Goal: Communication & Community: Answer question/provide support

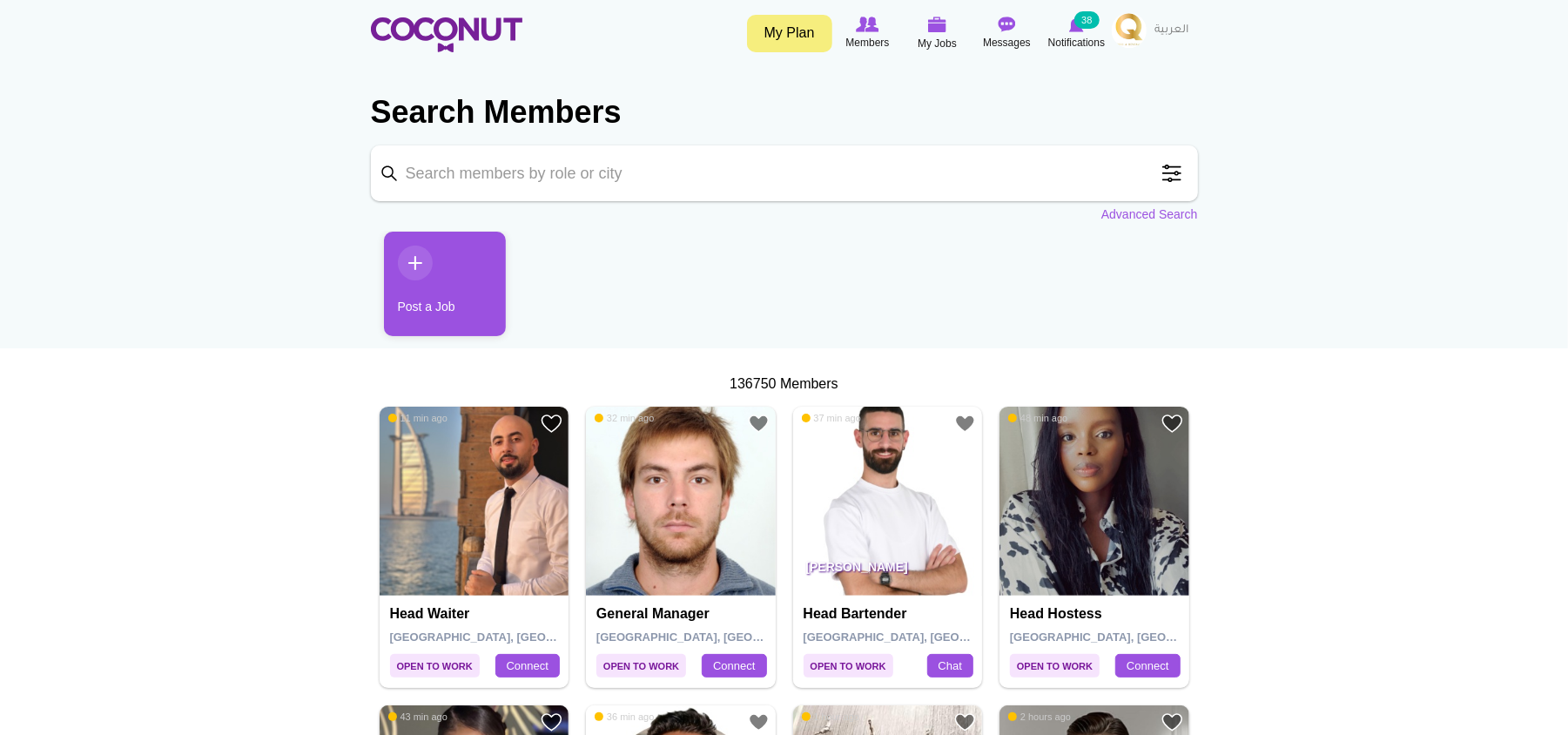
click at [478, 167] on input "Keyword" at bounding box center [784, 174] width 827 height 56
click at [1178, 178] on span at bounding box center [1172, 173] width 34 height 34
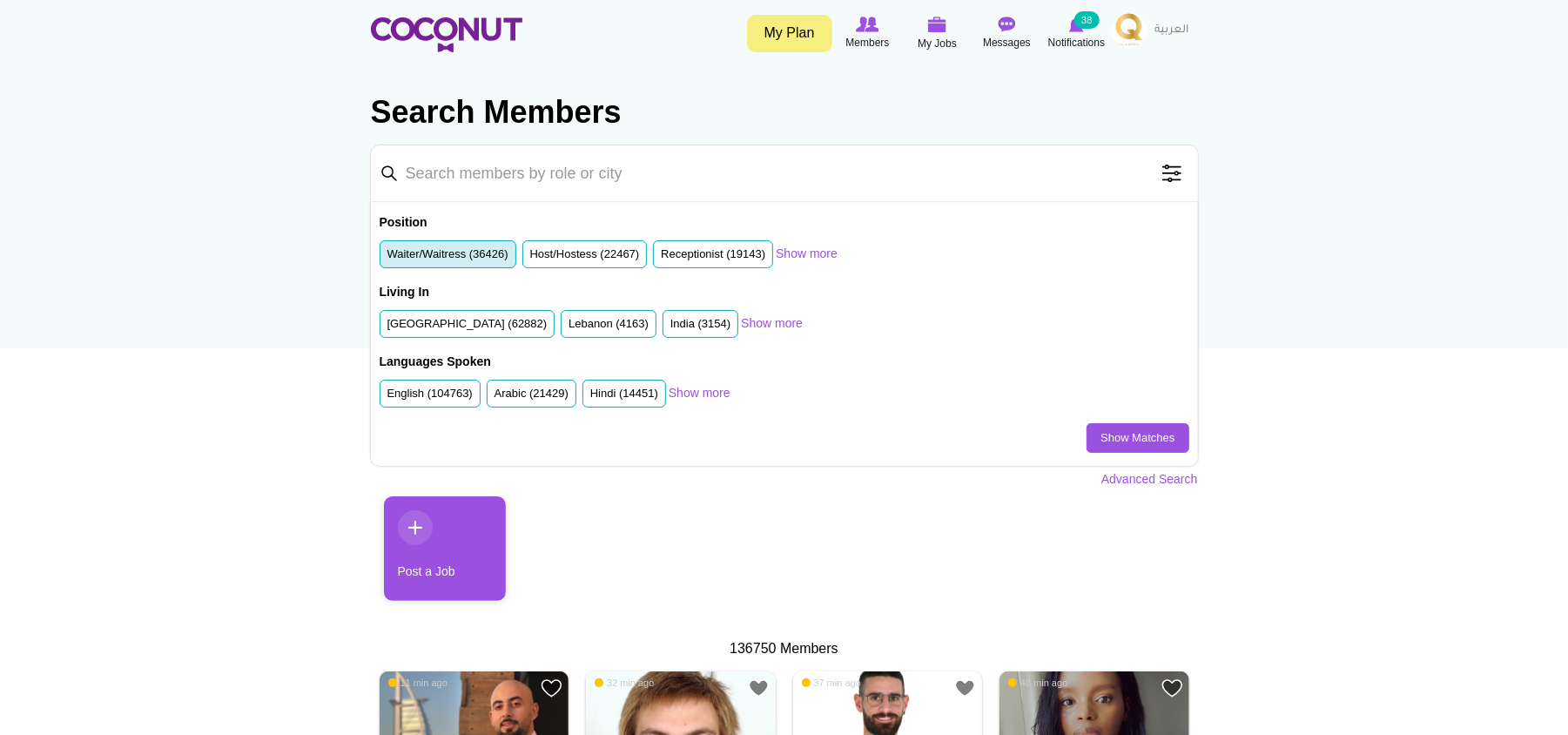
click at [471, 262] on label "Waiter/Waitress (36426)" at bounding box center [448, 254] width 121 height 16
click at [387, 258] on input "Waiter/Waitress (36426)" at bounding box center [387, 258] width 0 height 0
click at [471, 321] on label "United Arab Emirates (62882)" at bounding box center [467, 324] width 160 height 16
click at [387, 328] on input "United Arab Emirates (62882)" at bounding box center [387, 328] width 0 height 0
click at [1167, 443] on link "Show Matches" at bounding box center [1137, 438] width 102 height 30
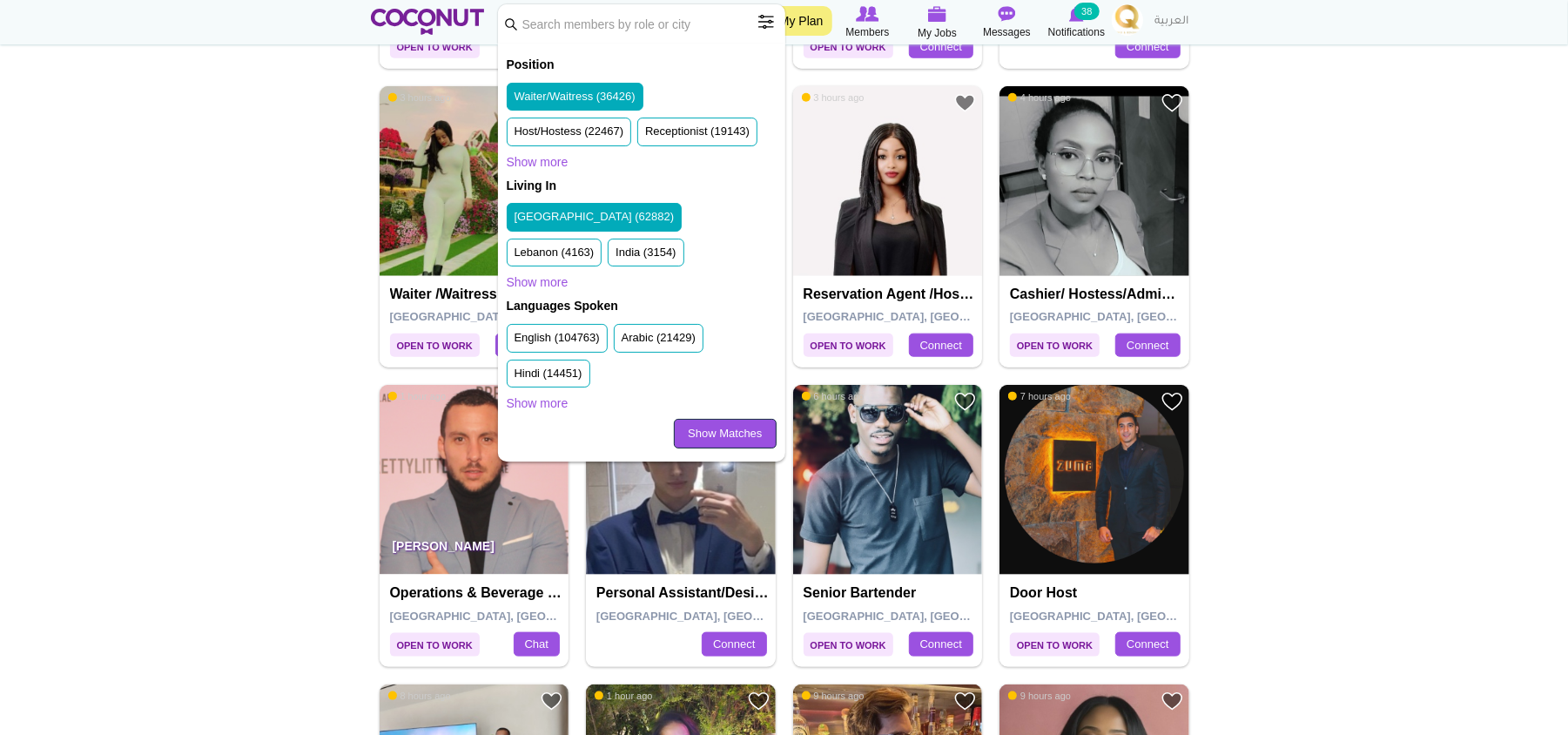
scroll to position [1045, 0]
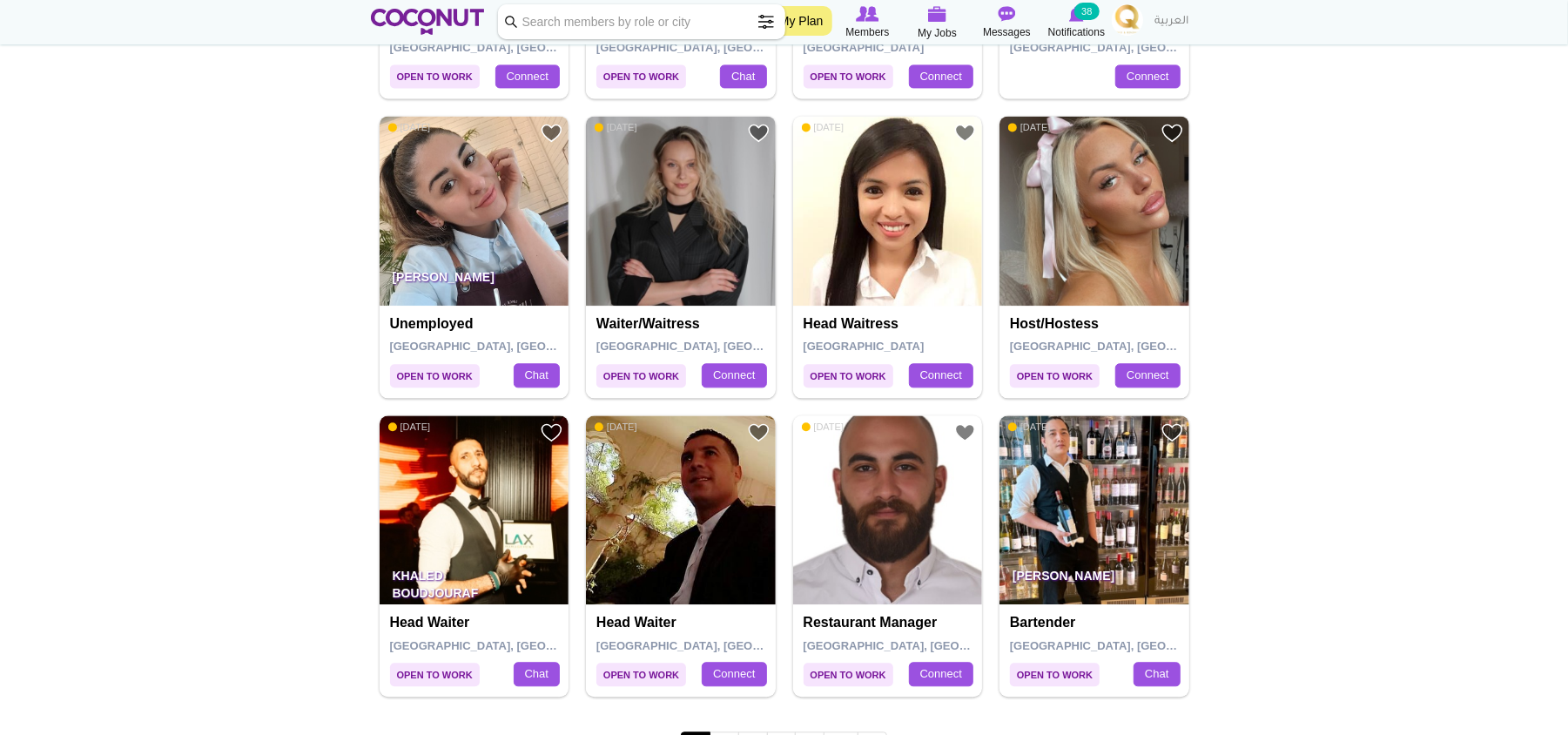
scroll to position [2787, 0]
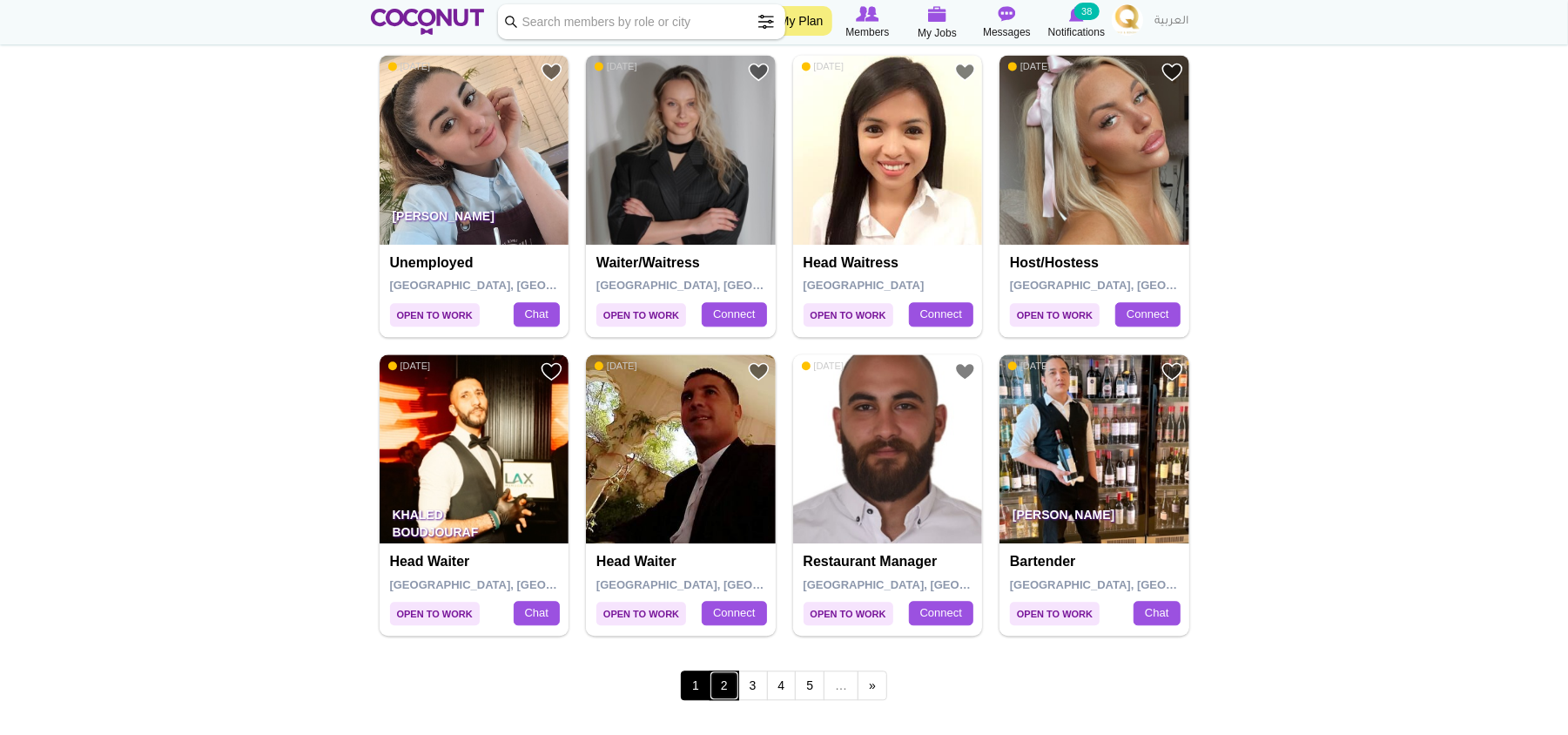
click at [731, 690] on link "2" at bounding box center [724, 685] width 30 height 30
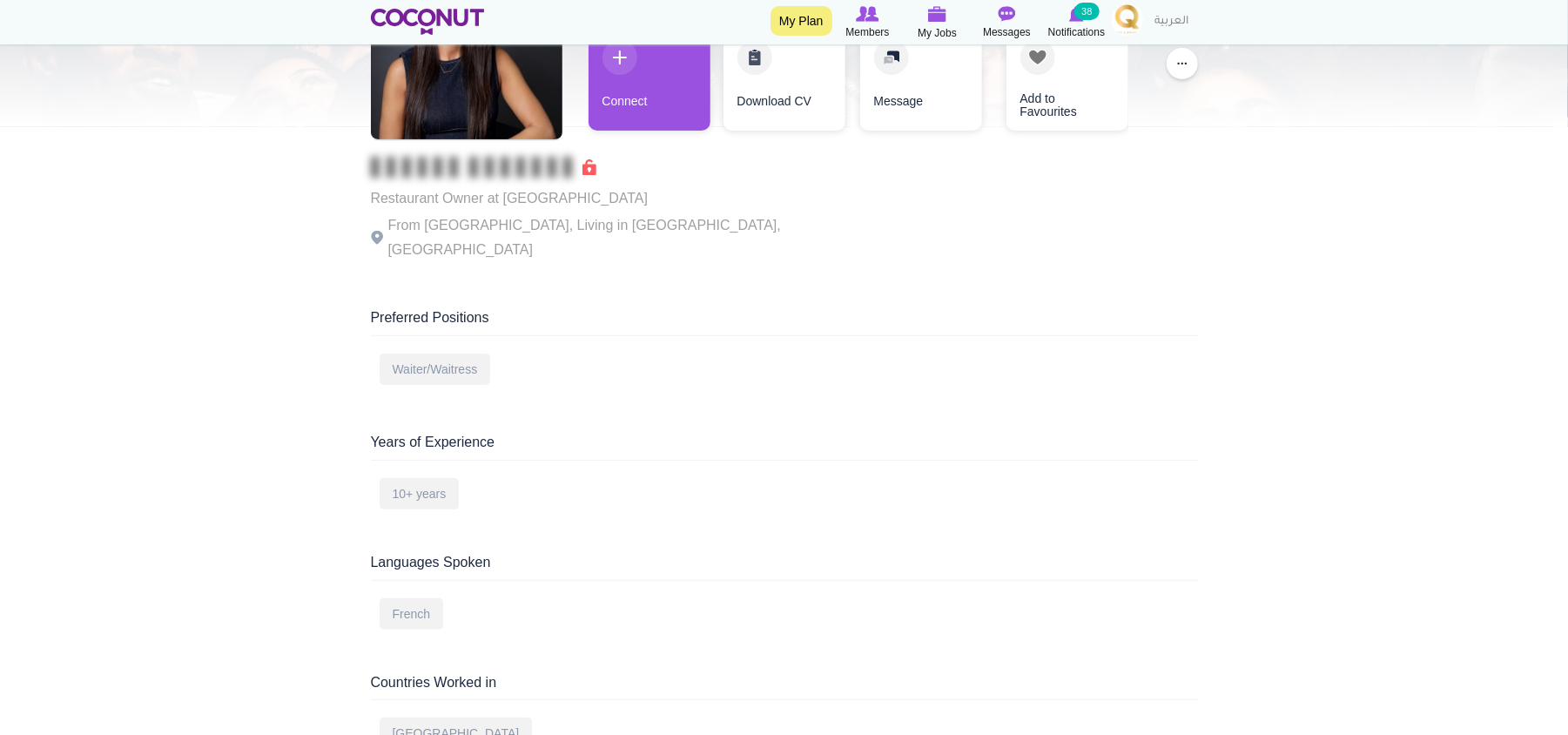
scroll to position [116, 0]
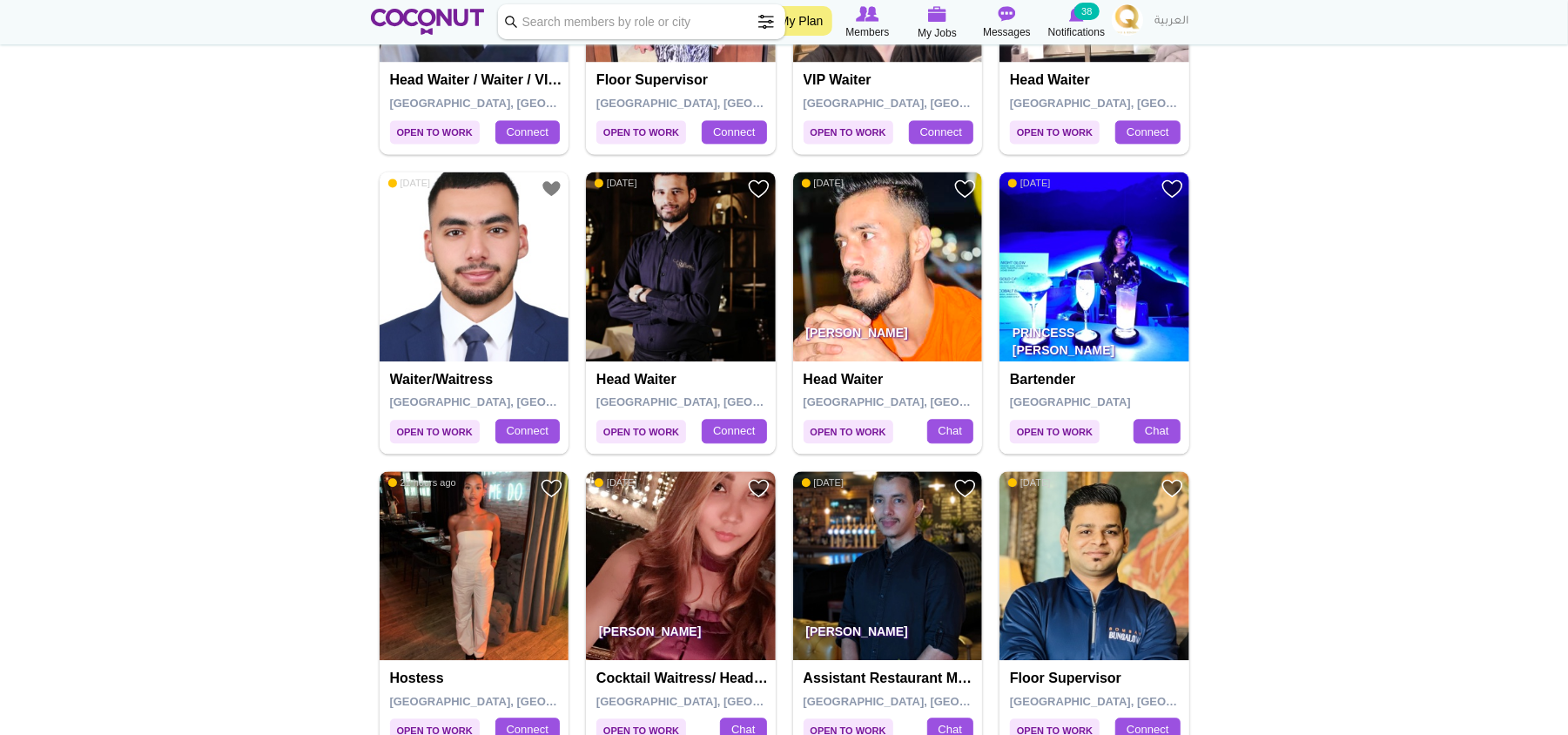
scroll to position [2903, 0]
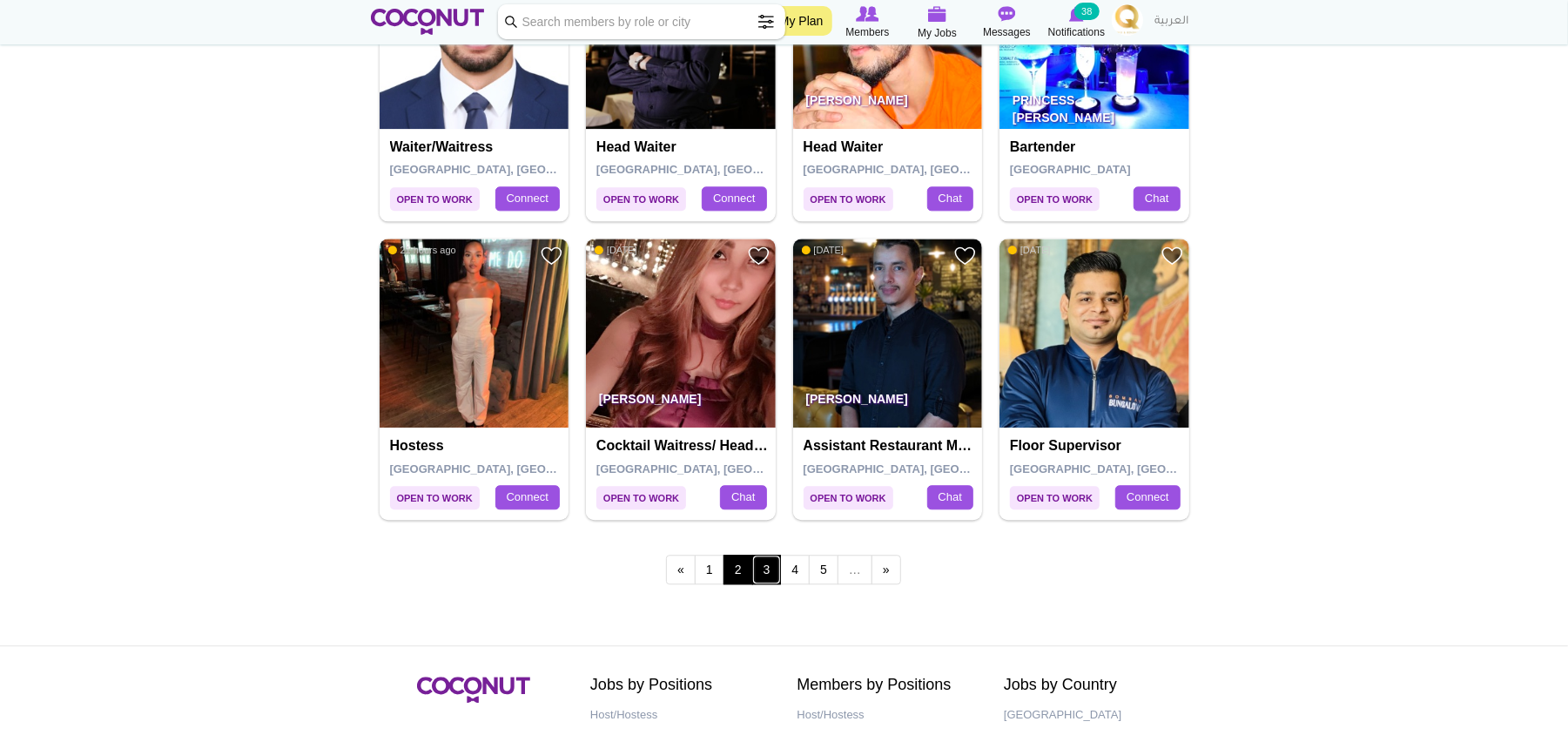
click at [777, 580] on link "3" at bounding box center [766, 569] width 30 height 30
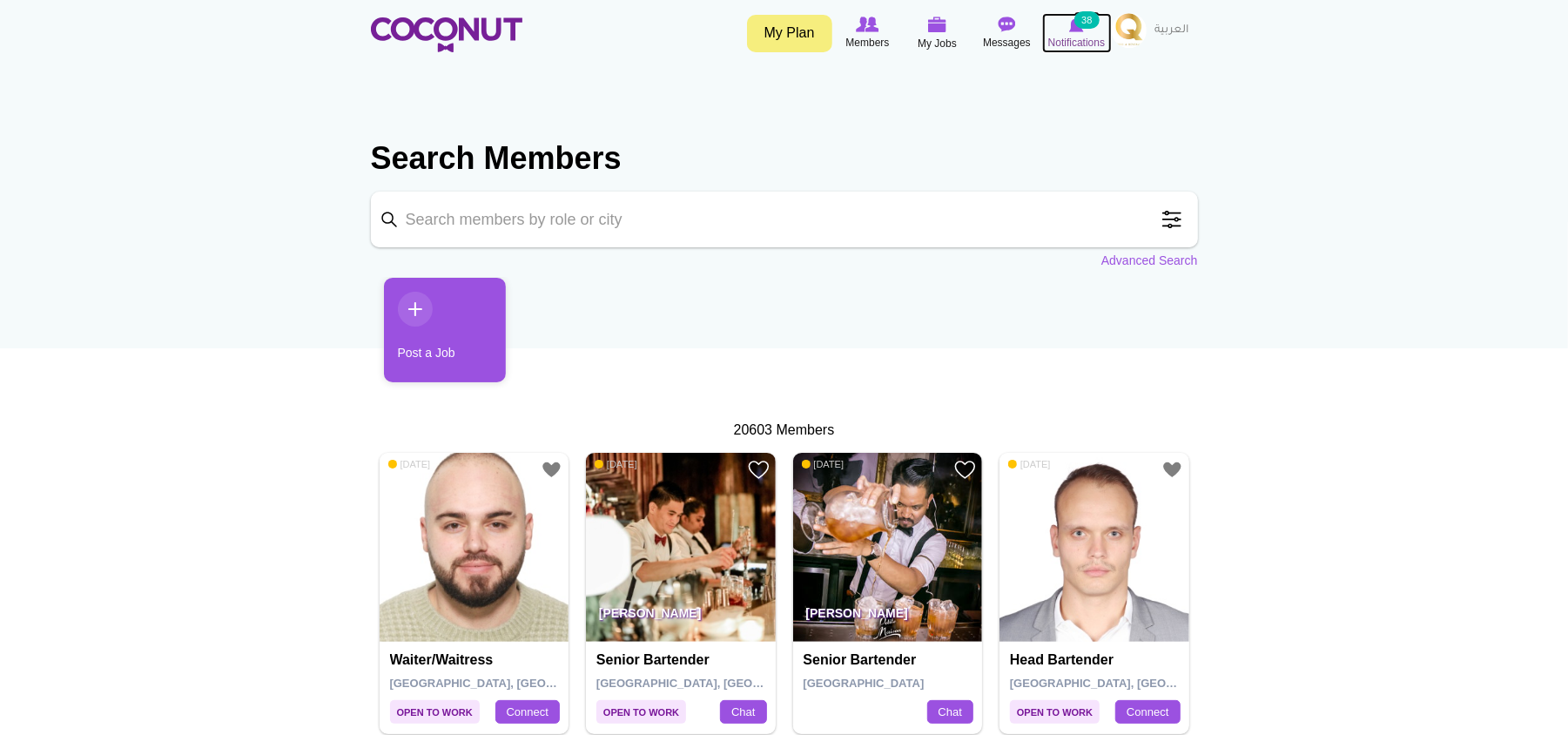
click at [1090, 23] on small "38" at bounding box center [1086, 20] width 24 height 17
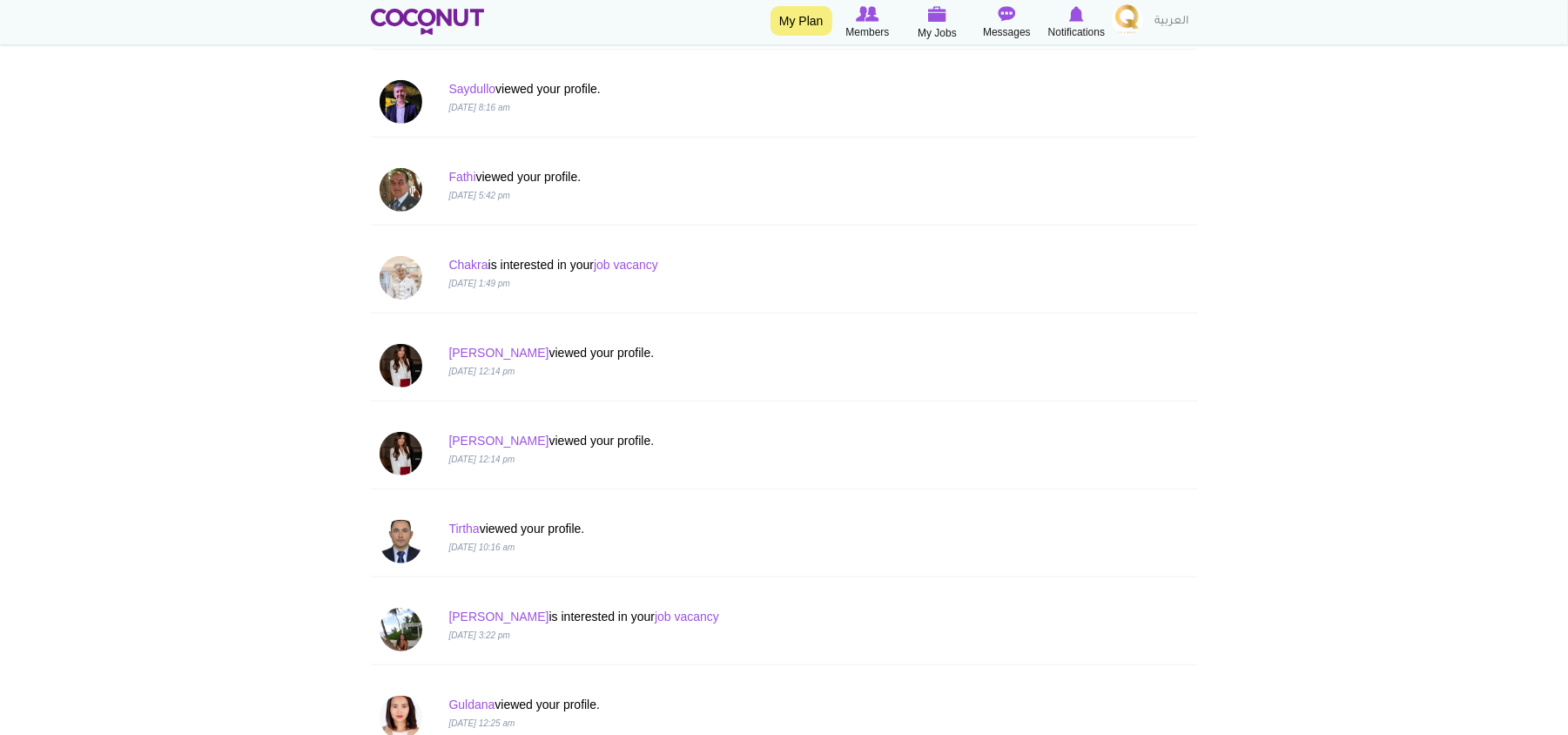
scroll to position [813, 0]
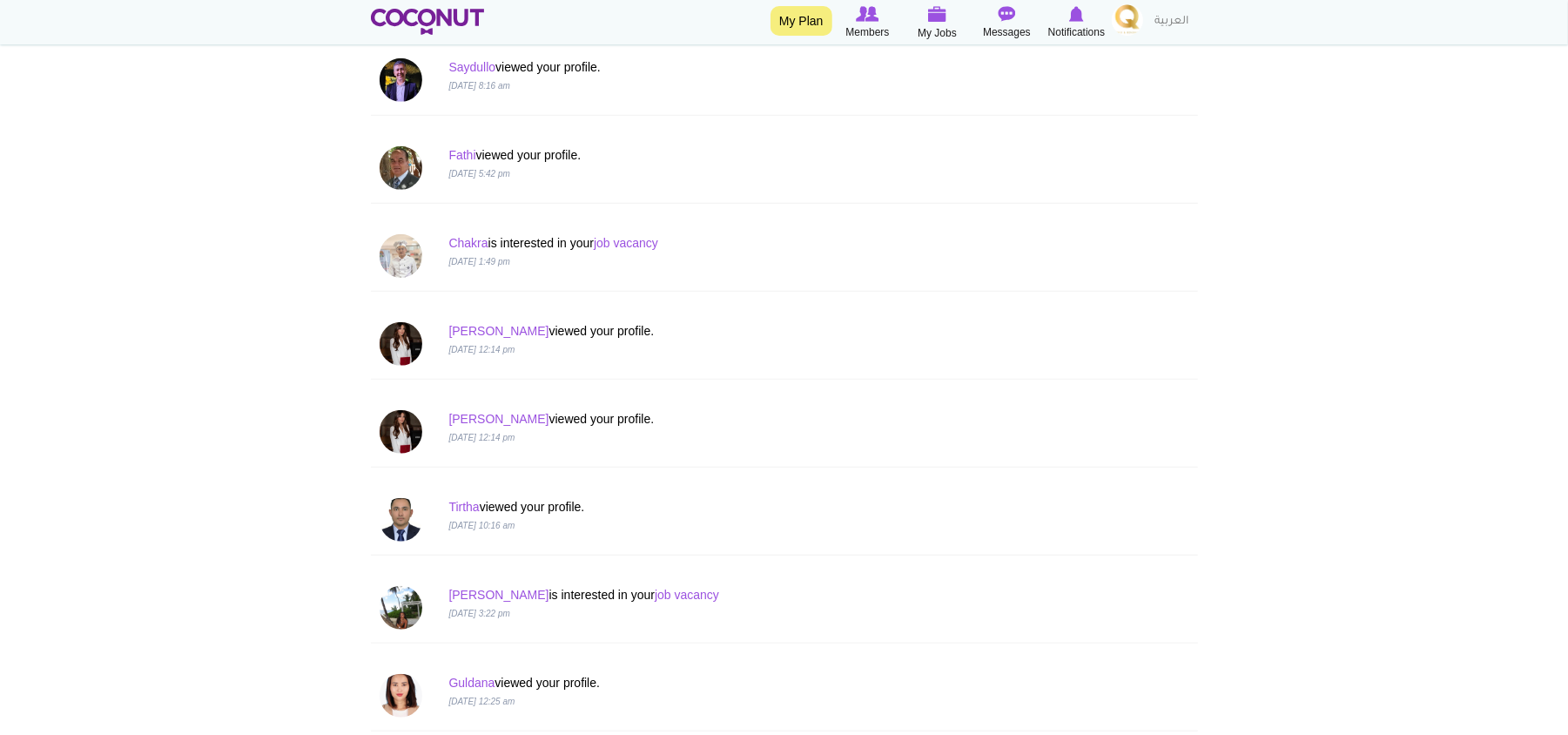
drag, startPoint x: 460, startPoint y: 423, endPoint x: 1196, endPoint y: 398, distance: 736.4
click at [1196, 398] on div "[PERSON_NAME] viewed your profile. [DATE] 12:14 pm" at bounding box center [784, 432] width 827 height 88
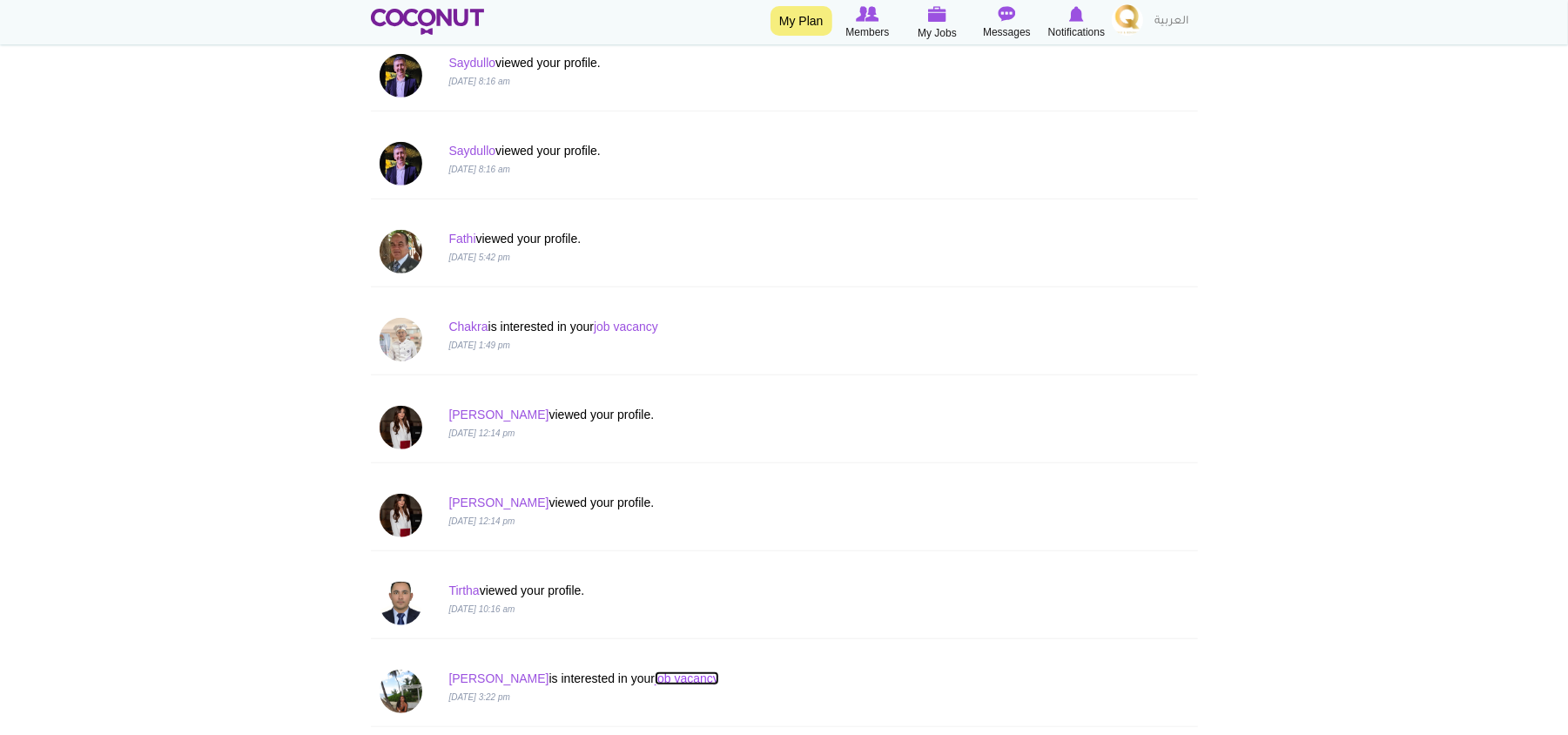
scroll to position [929, 0]
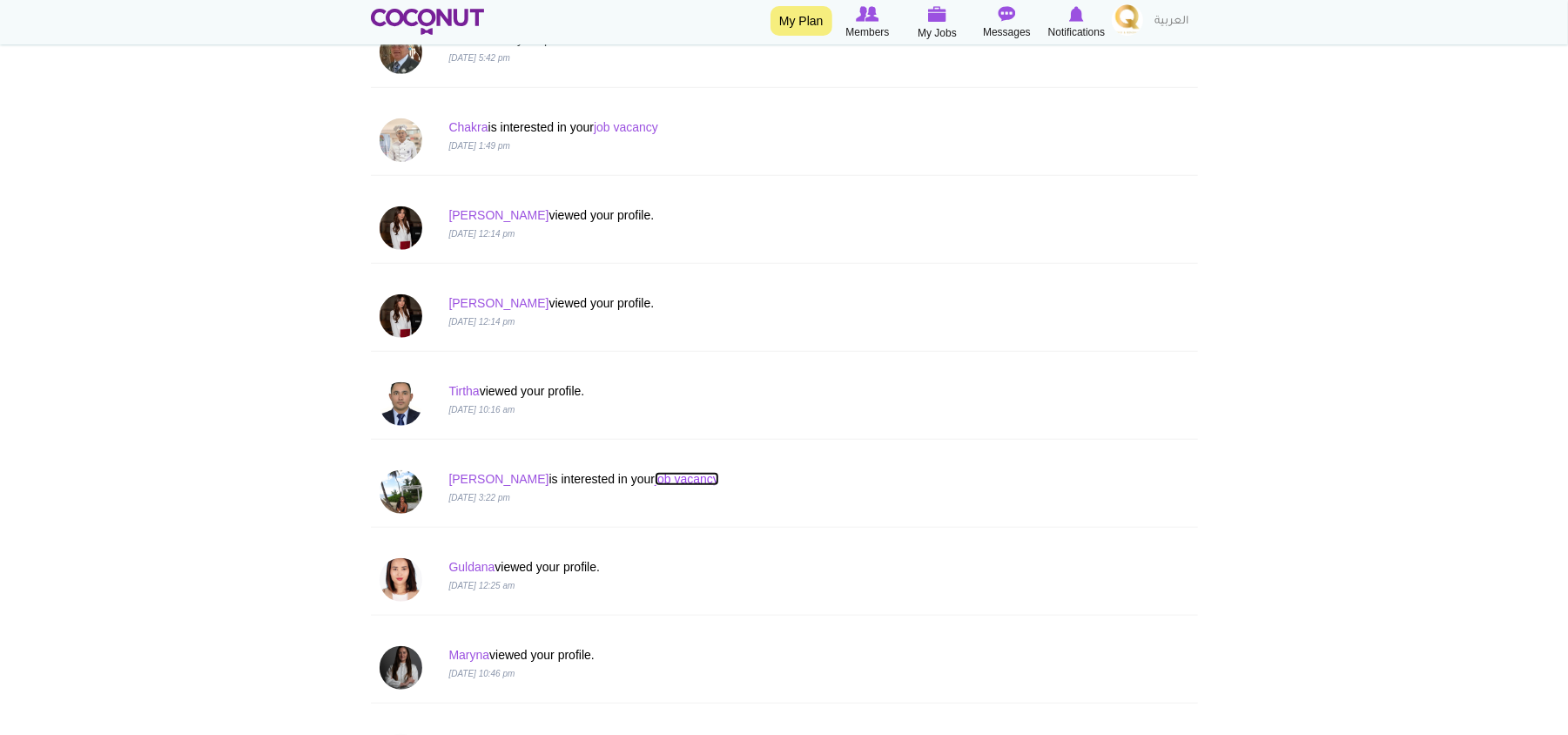
click at [655, 482] on link "job vacancy" at bounding box center [687, 479] width 64 height 14
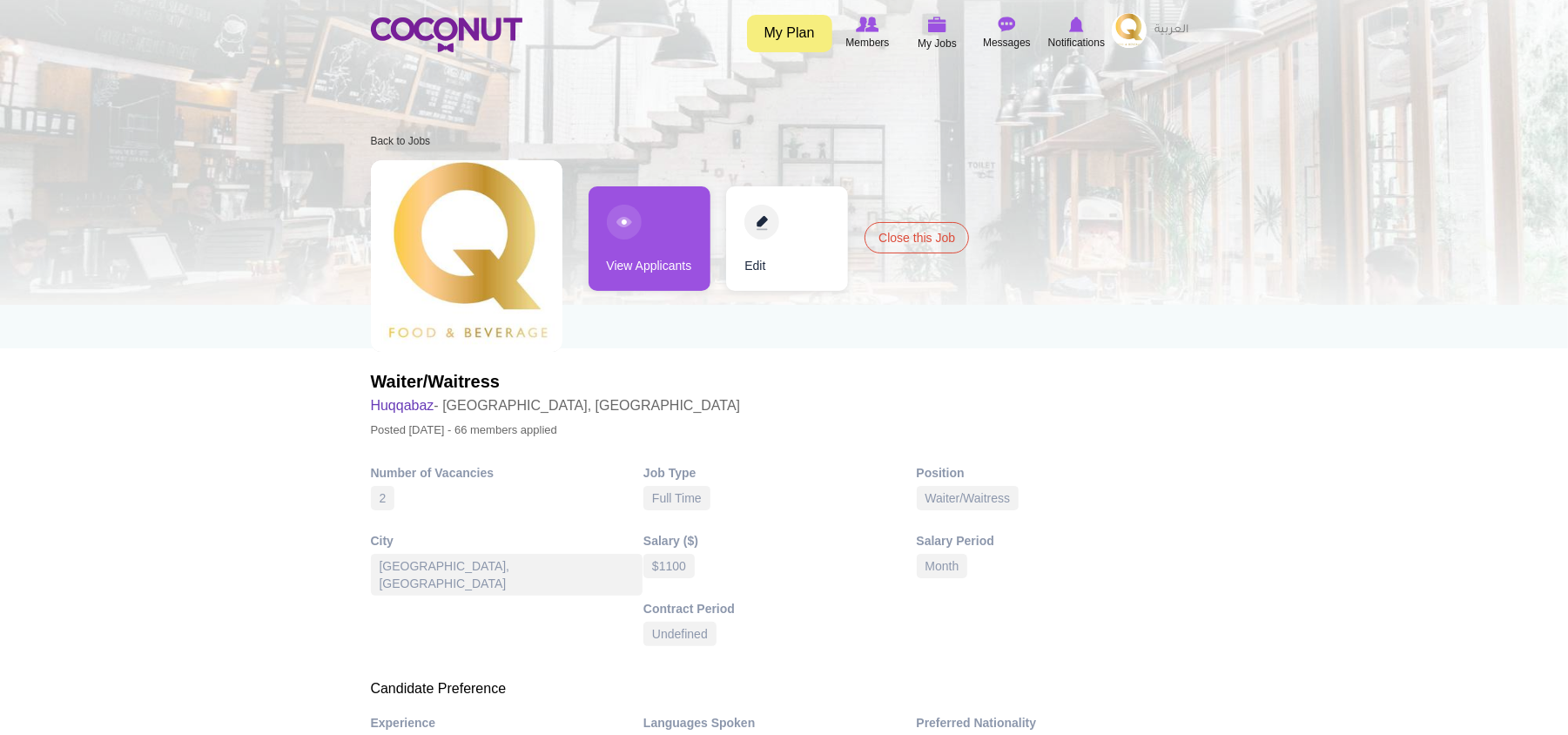
click at [662, 272] on link "View Applicants" at bounding box center [649, 238] width 122 height 104
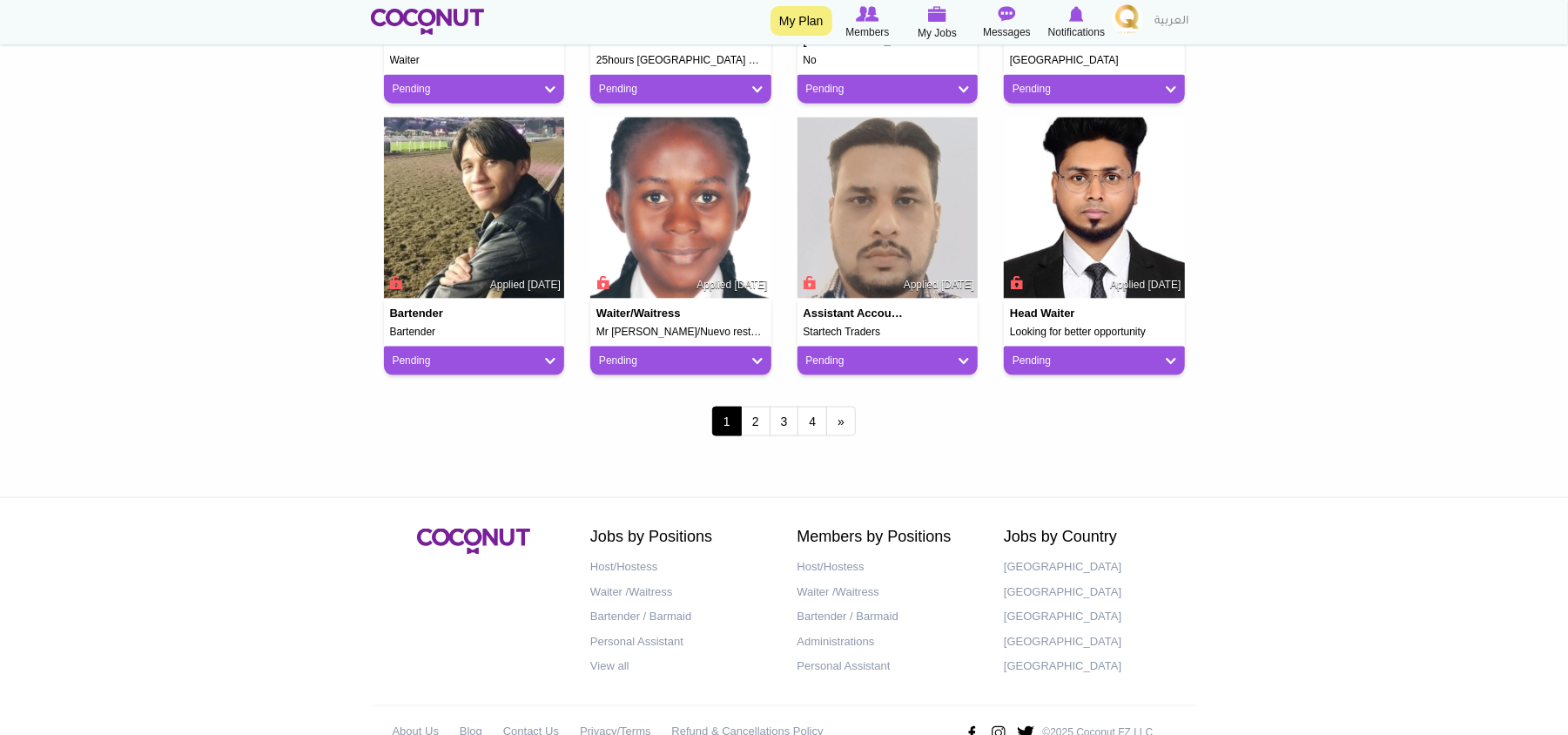
scroll to position [1510, 0]
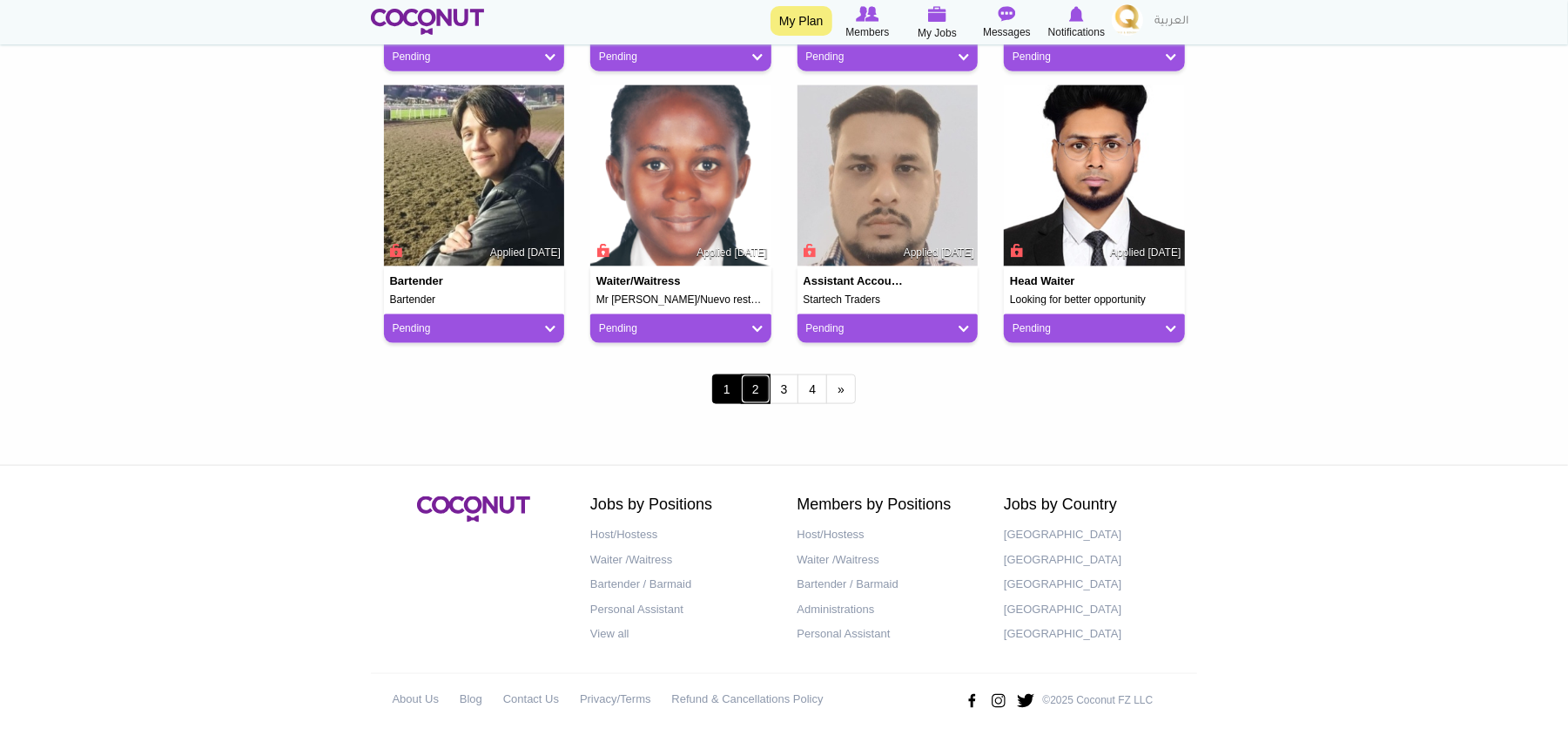
click at [759, 397] on link "2" at bounding box center [755, 389] width 30 height 30
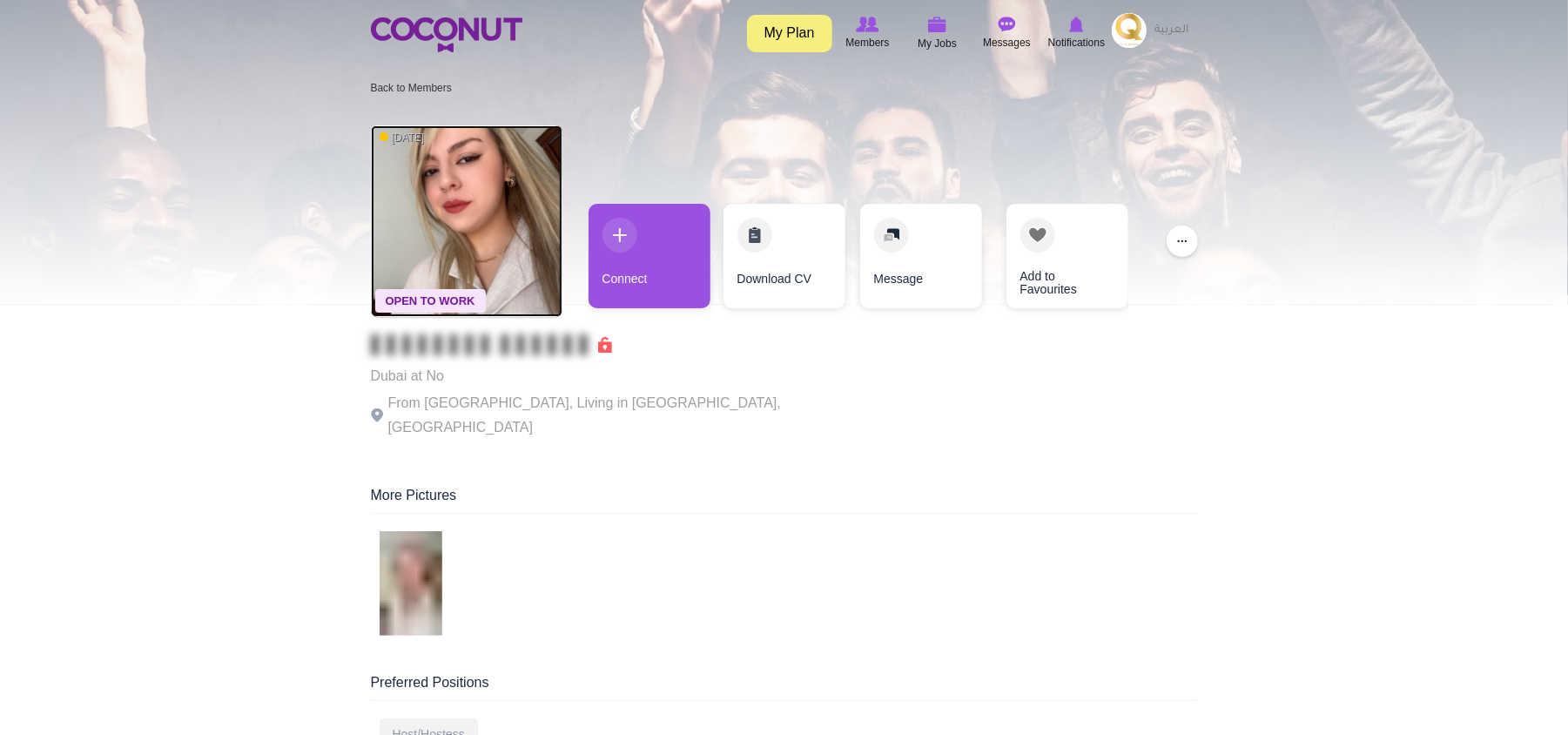
click at [446, 192] on img at bounding box center [467, 222] width 192 height 192
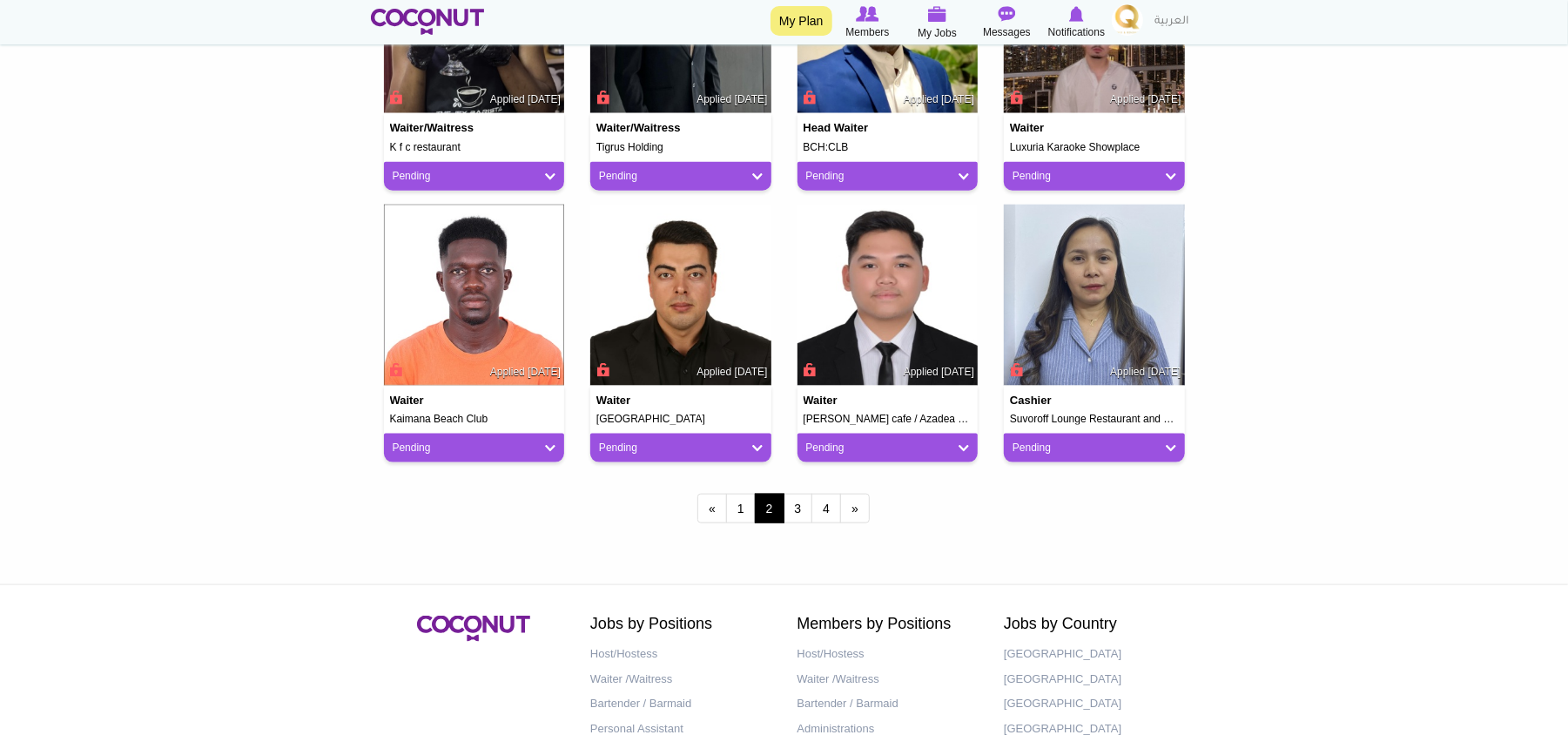
scroll to position [1394, 0]
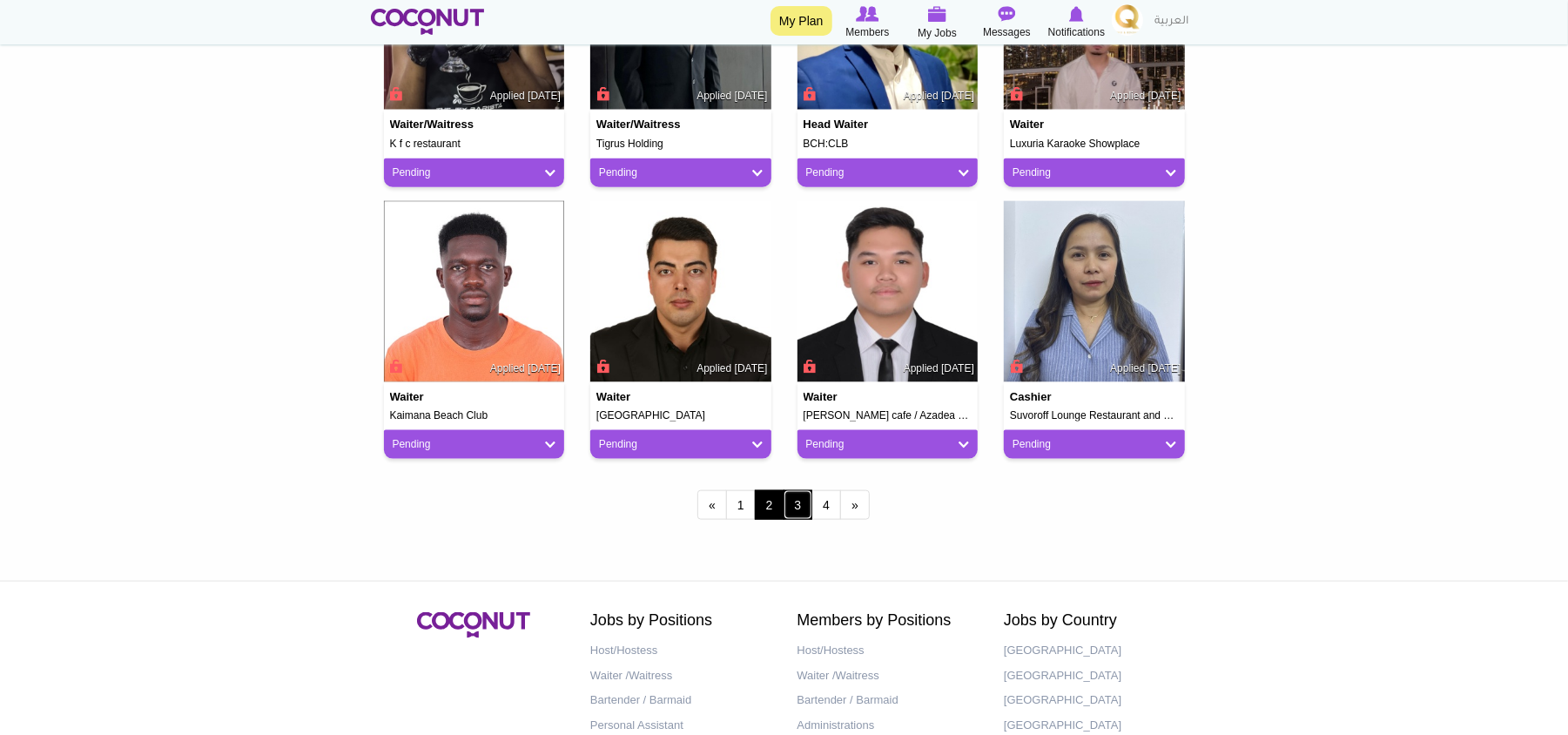
click at [793, 510] on link "3" at bounding box center [798, 505] width 30 height 30
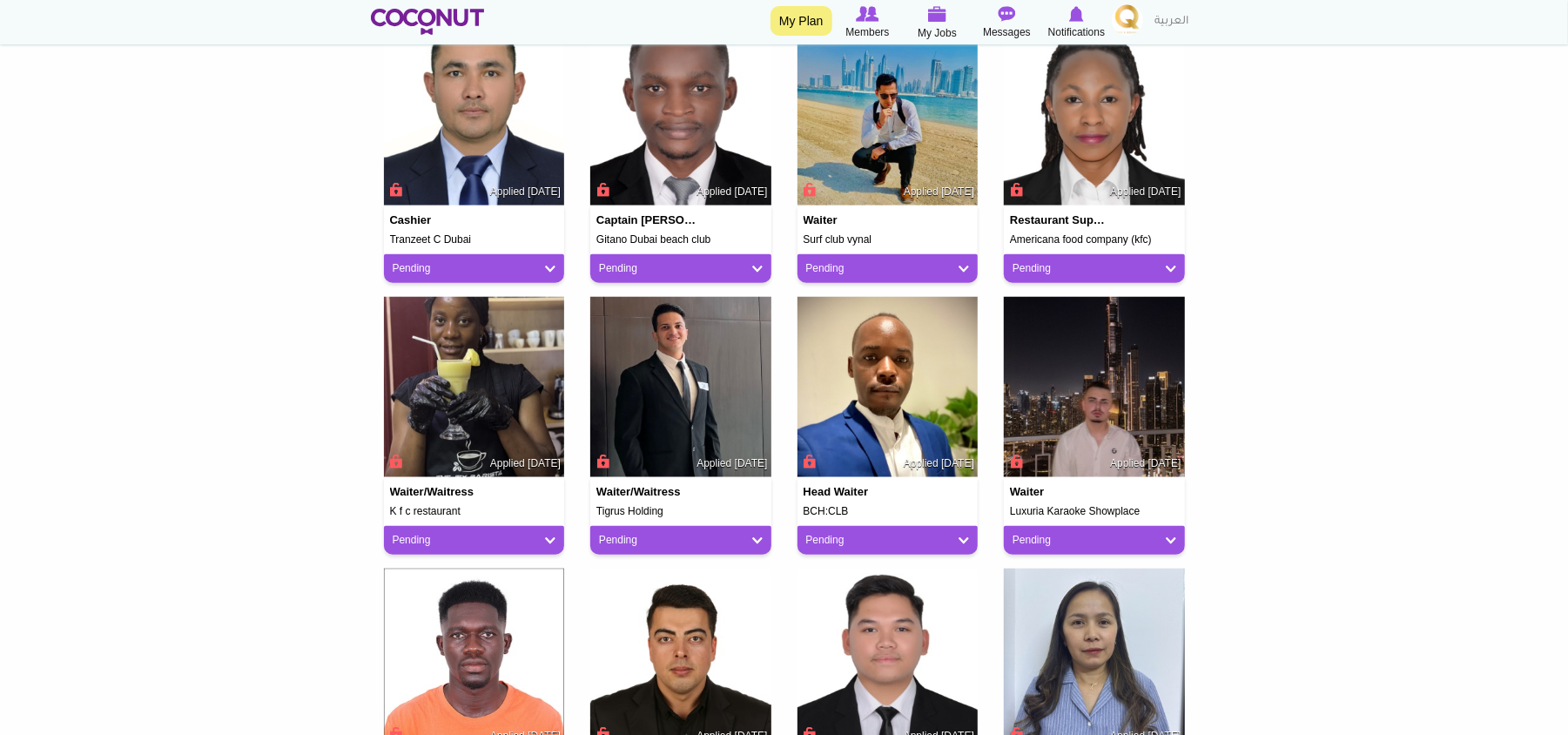
scroll to position [813, 0]
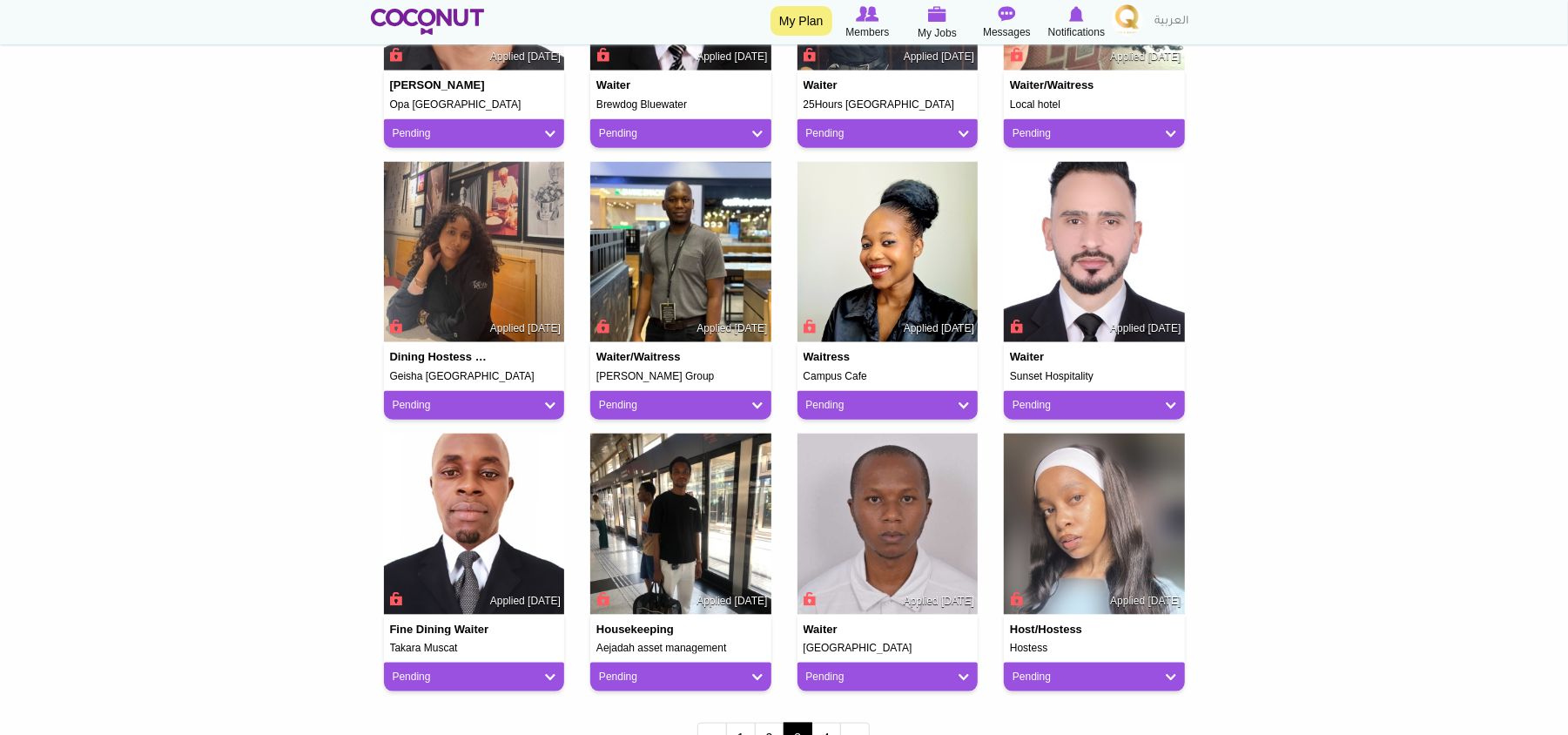
scroll to position [1277, 0]
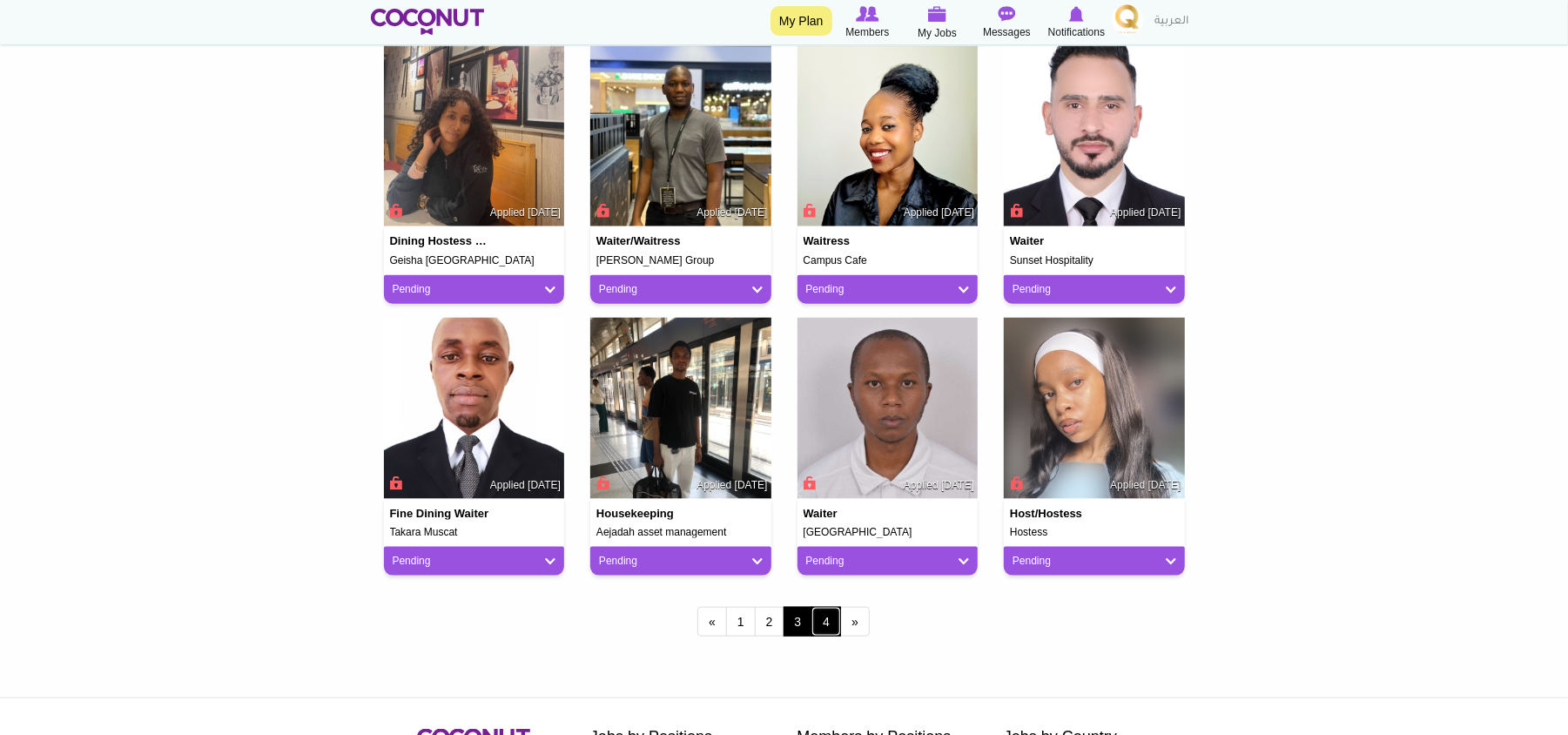
click at [823, 628] on link "4" at bounding box center [826, 622] width 30 height 30
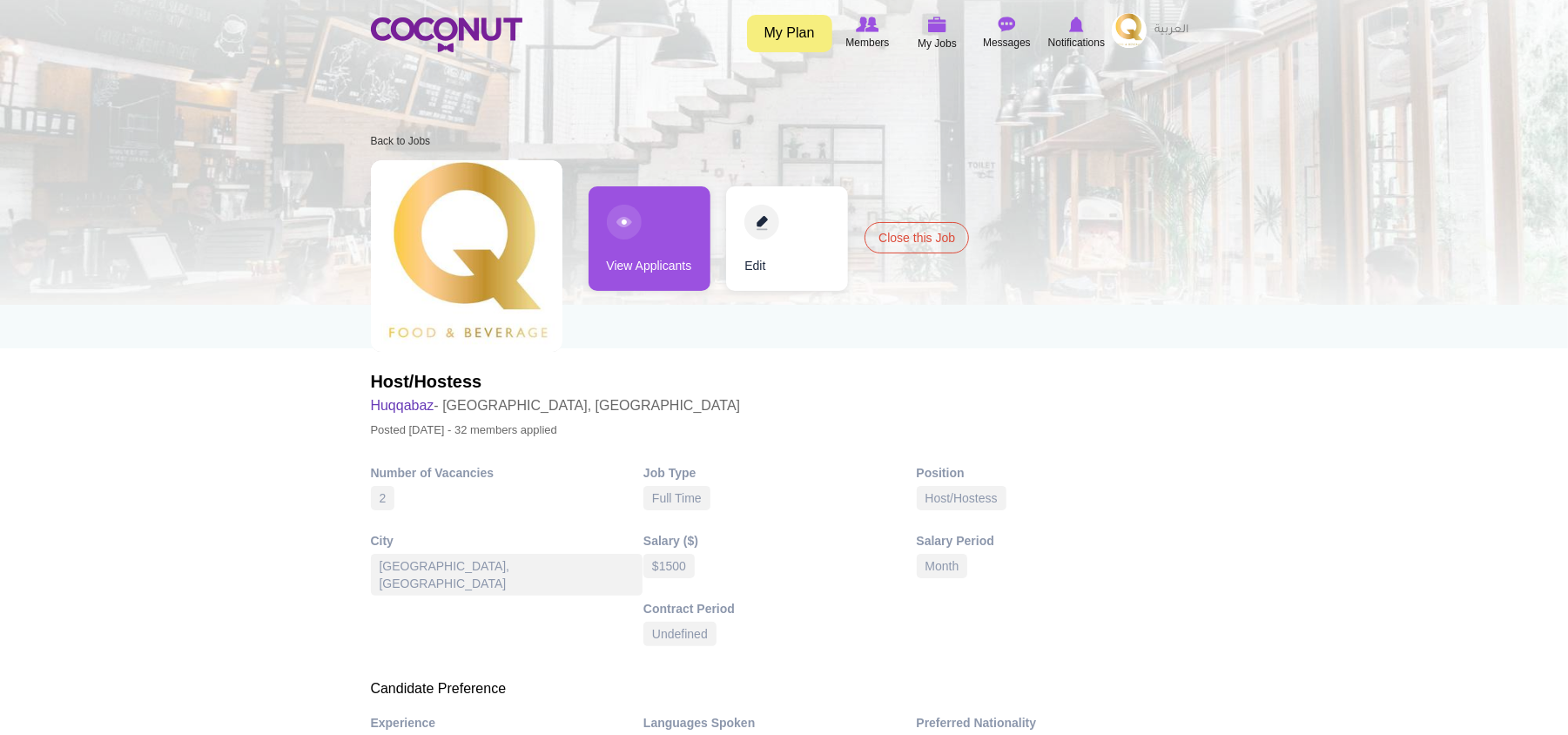
click at [652, 243] on link "View Applicants" at bounding box center [649, 238] width 122 height 104
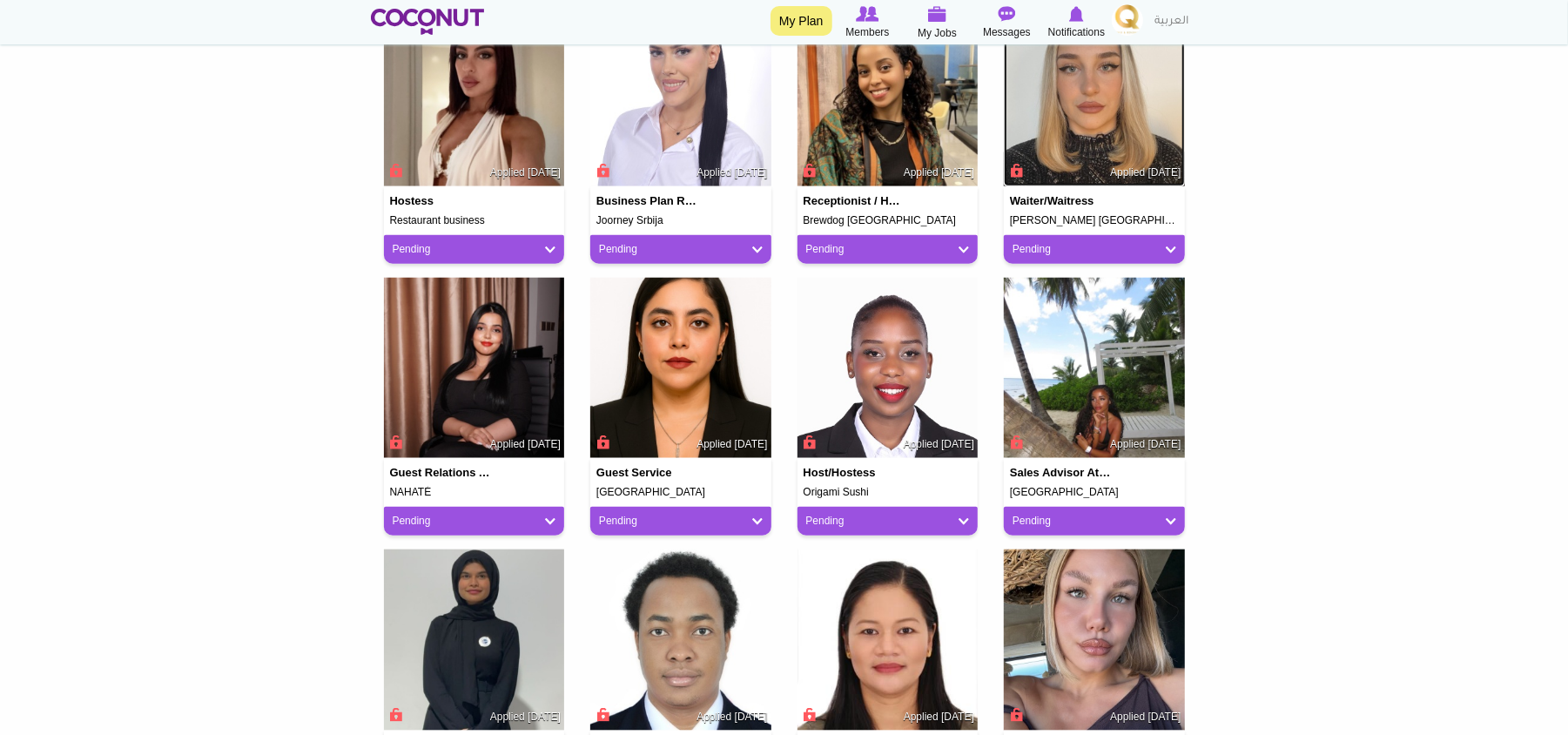
scroll to position [1277, 0]
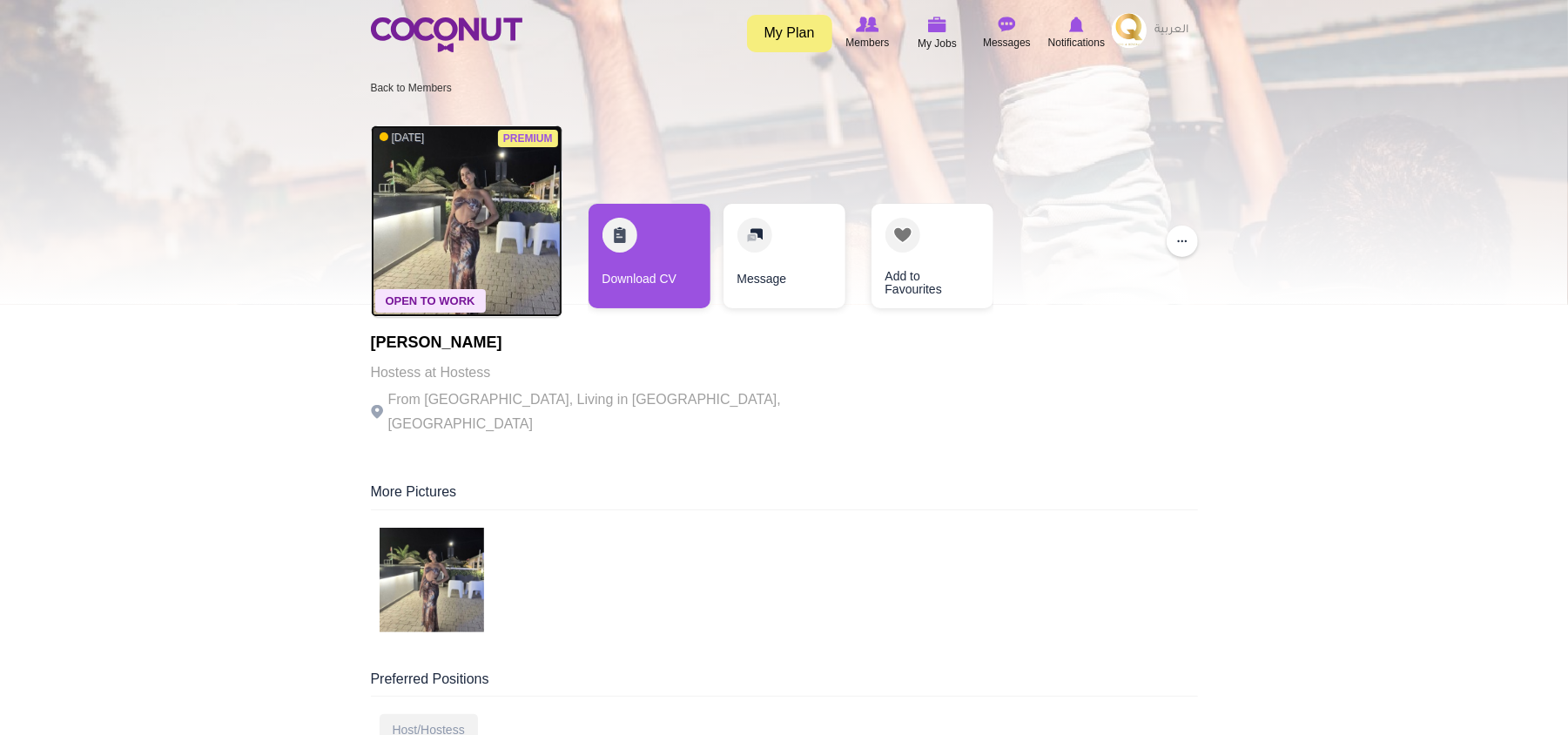
click at [450, 217] on img at bounding box center [467, 222] width 192 height 192
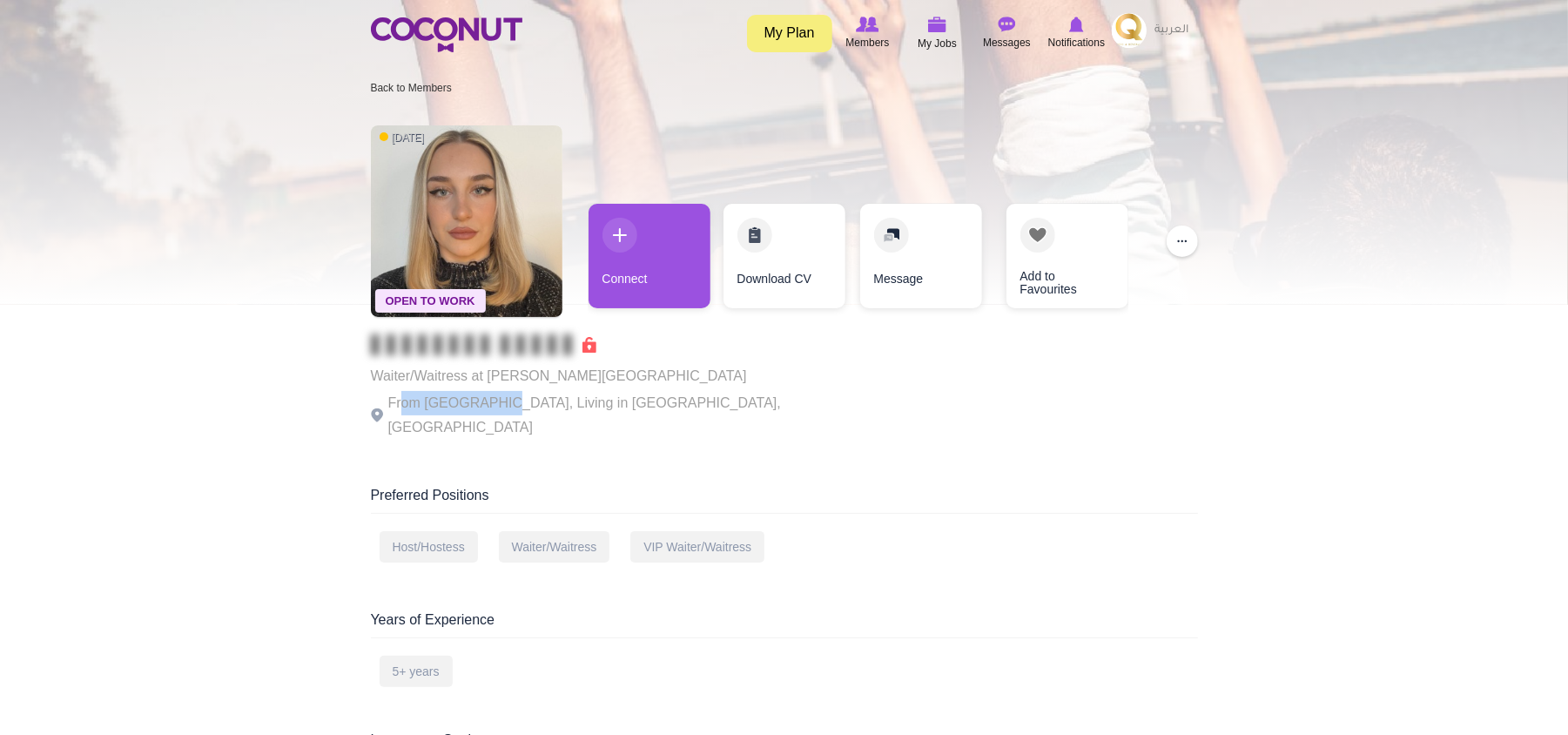
drag, startPoint x: 403, startPoint y: 403, endPoint x: 489, endPoint y: 401, distance: 86.0
click at [489, 401] on p "From Bulgaria, Living in Dubai, United Arab Emirates" at bounding box center [610, 415] width 479 height 49
drag, startPoint x: 578, startPoint y: 399, endPoint x: 624, endPoint y: 399, distance: 46.0
click at [624, 399] on p "From Bulgaria, Living in Dubai, United Arab Emirates" at bounding box center [610, 415] width 479 height 49
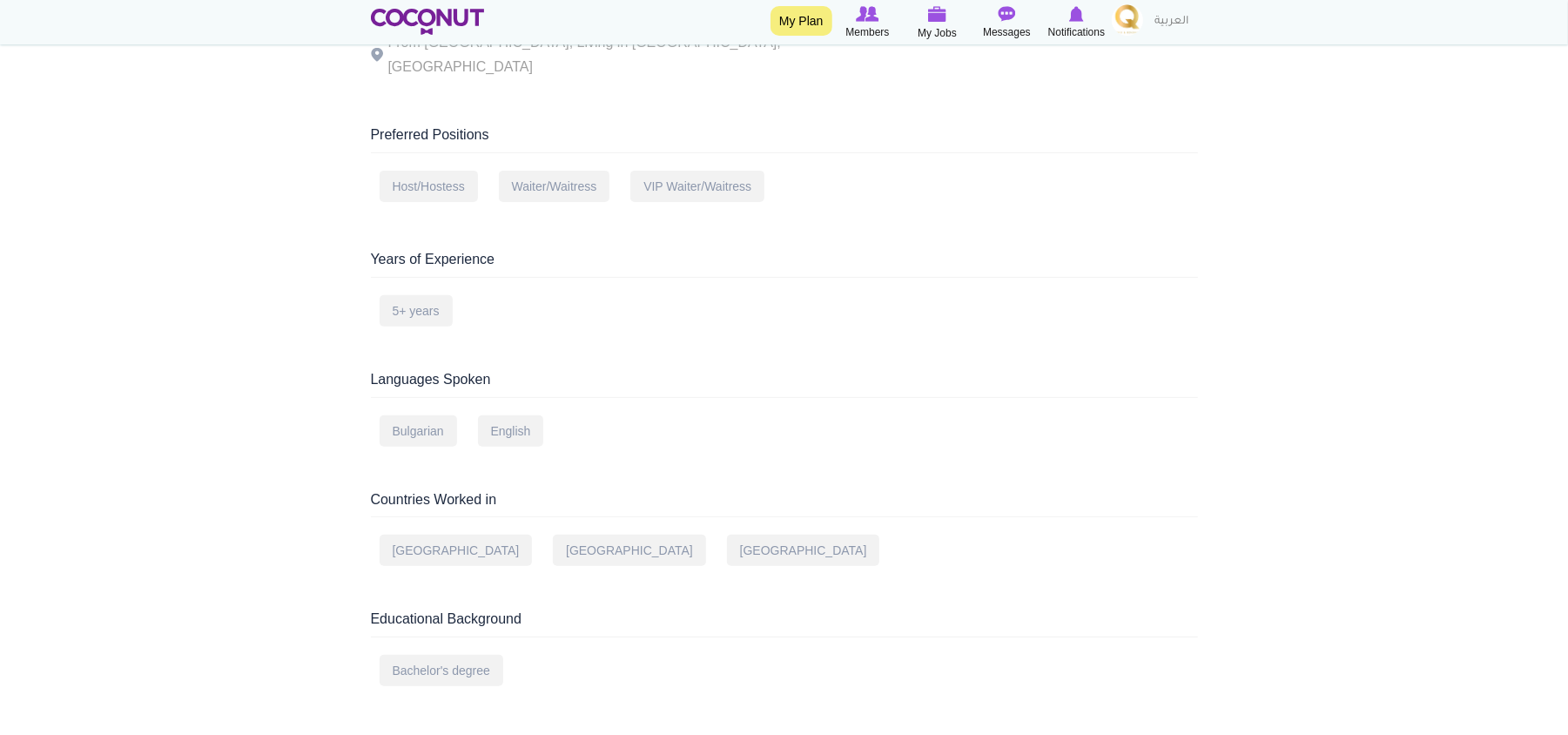
scroll to position [464, 0]
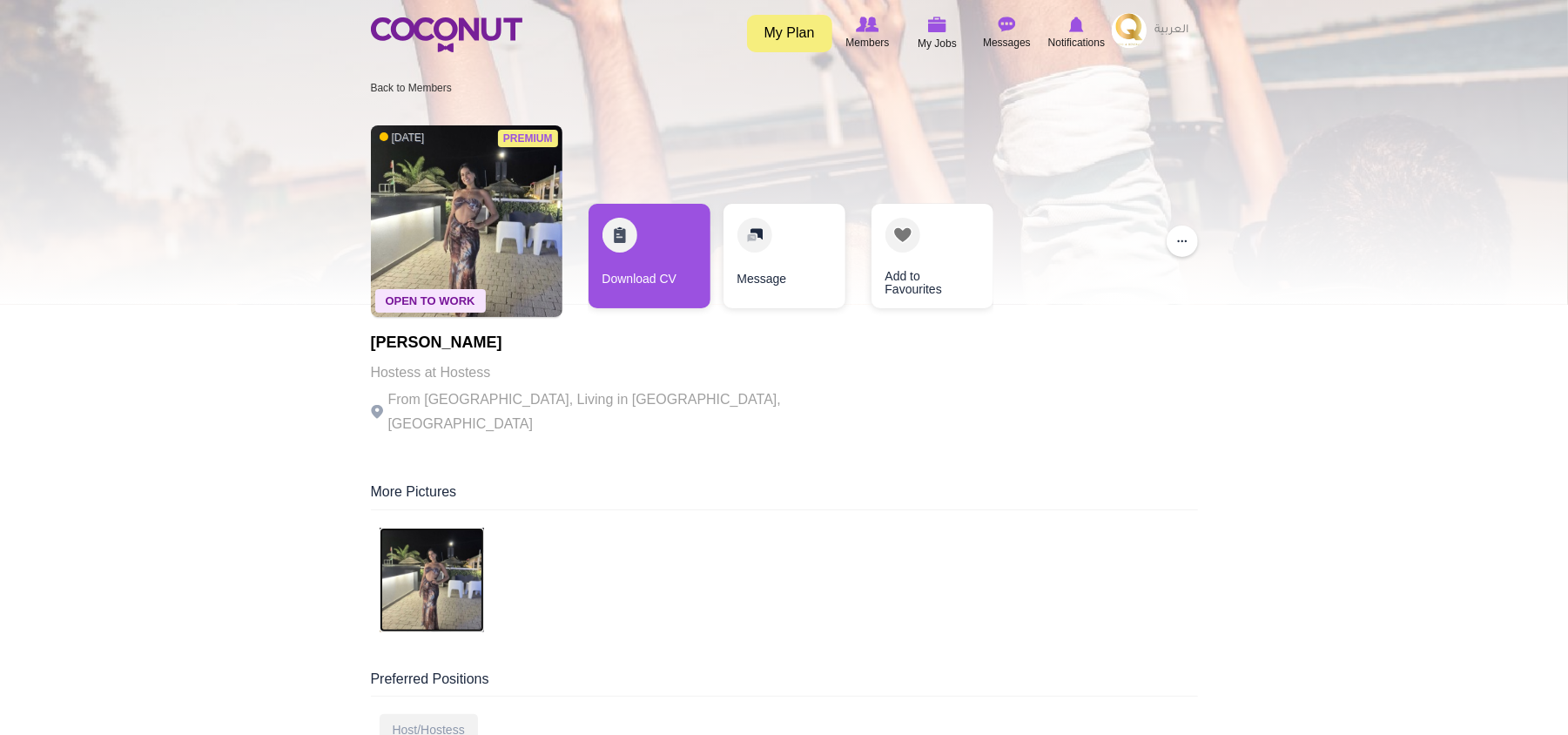
click at [430, 561] on img at bounding box center [432, 579] width 104 height 104
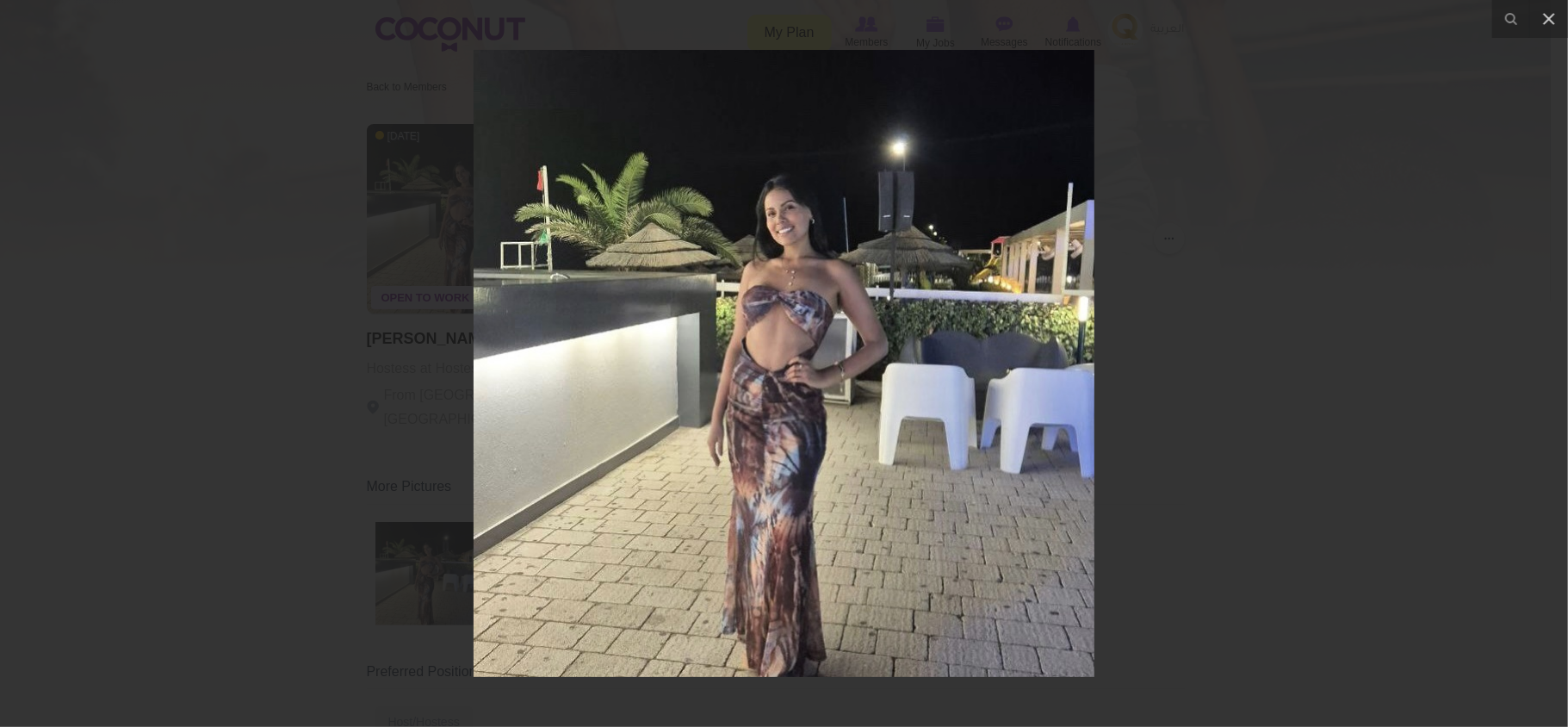
click at [1300, 389] on div at bounding box center [784, 364] width 1568 height 727
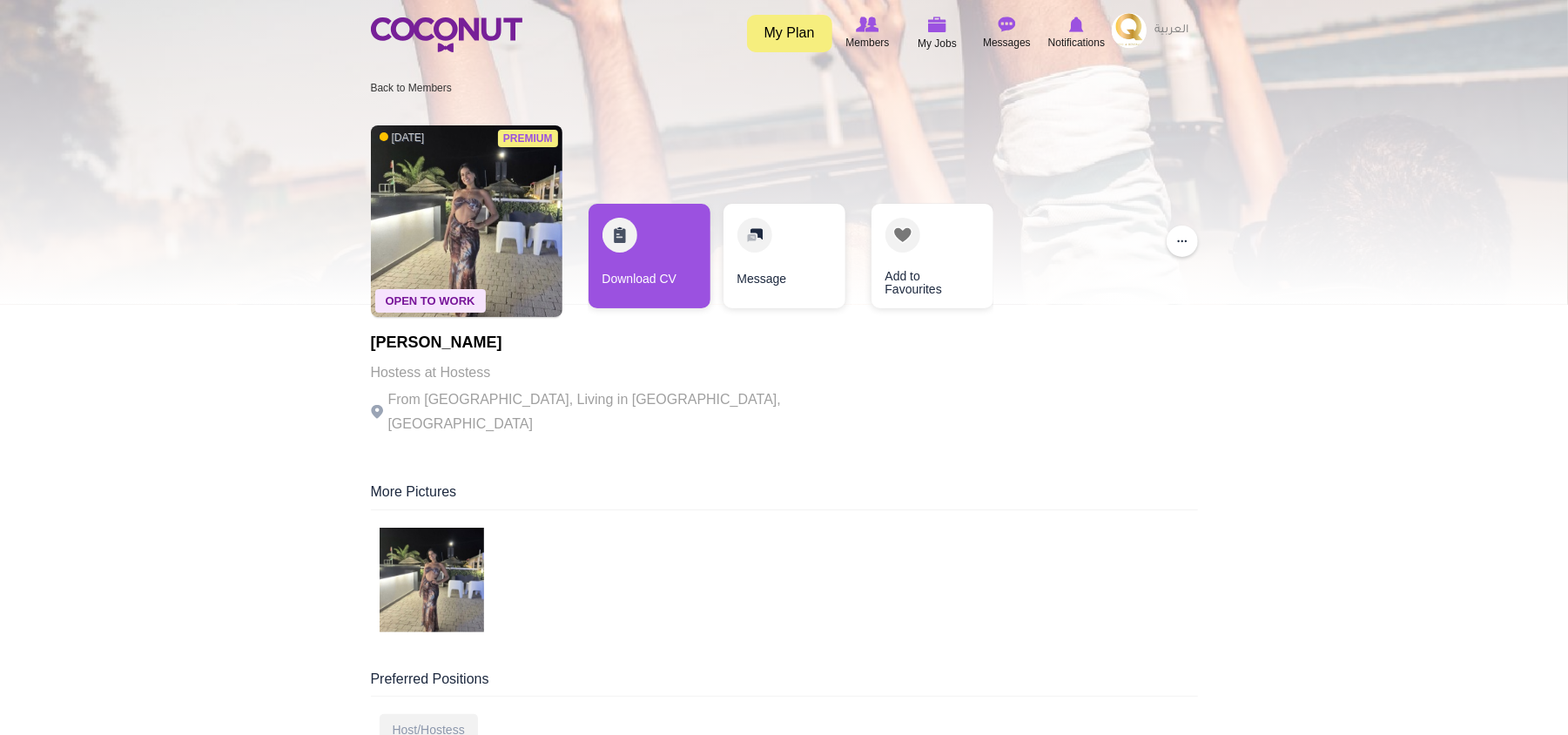
click at [1338, 296] on div at bounding box center [784, 152] width 1568 height 305
